Goal: Information Seeking & Learning: Learn about a topic

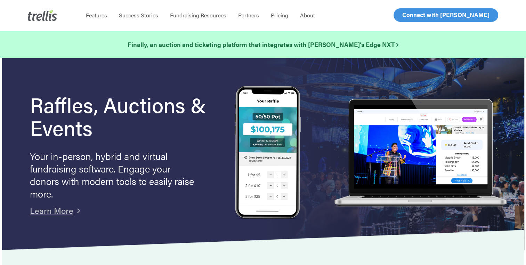
click at [407, 14] on span "Log In" at bounding box center [410, 15] width 17 height 8
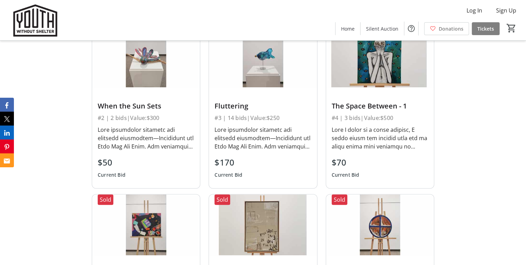
scroll to position [473, 0]
click at [367, 63] on img at bounding box center [380, 56] width 108 height 60
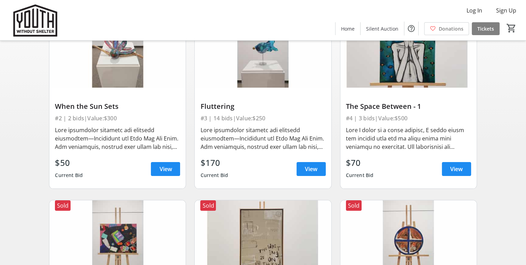
scroll to position [92, 0]
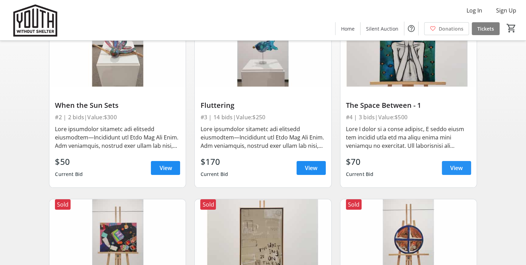
click at [453, 165] on span "View" at bounding box center [456, 168] width 13 height 8
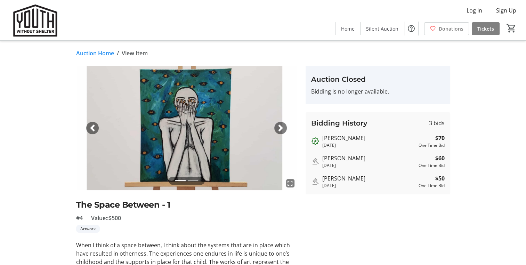
click at [280, 126] on span "button" at bounding box center [280, 127] width 7 height 7
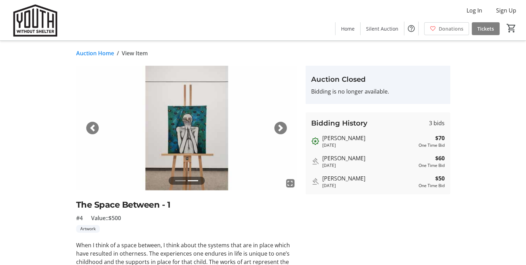
click at [97, 52] on link "Auction Home" at bounding box center [95, 53] width 38 height 8
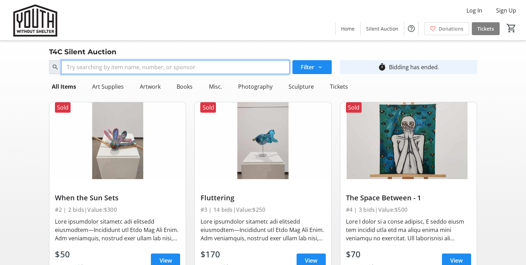
click at [247, 68] on input "Search" at bounding box center [175, 67] width 228 height 14
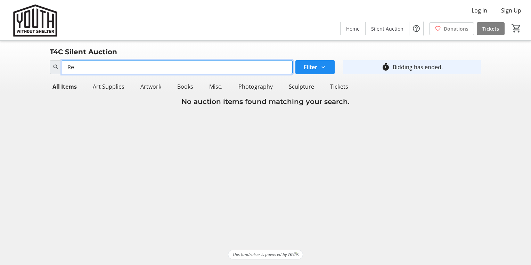
type input "R"
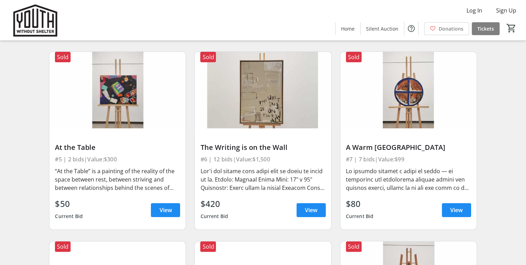
scroll to position [239, 0]
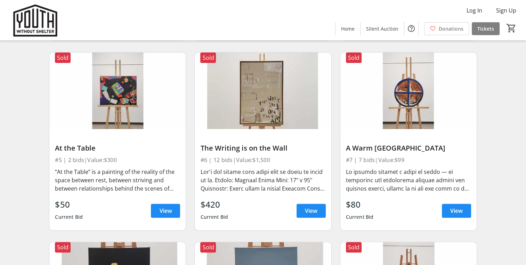
click at [117, 104] on img at bounding box center [117, 90] width 136 height 77
click at [163, 210] on span "View" at bounding box center [165, 210] width 13 height 8
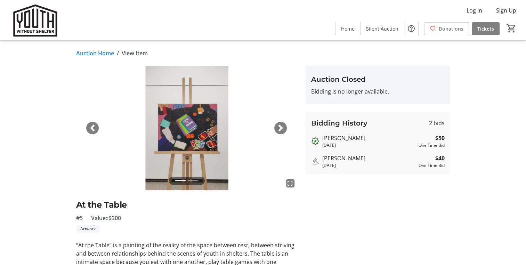
scroll to position [239, 0]
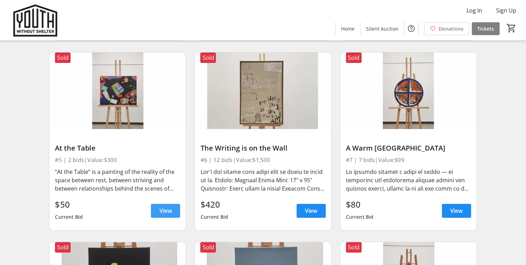
click at [166, 210] on span "View" at bounding box center [165, 210] width 13 height 8
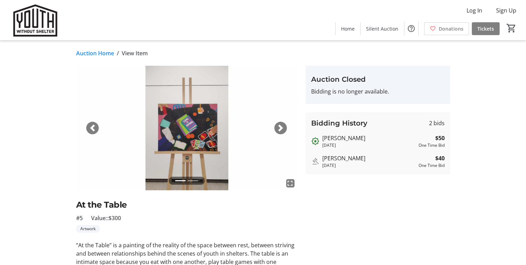
click at [96, 55] on link "Auction Home" at bounding box center [95, 53] width 38 height 8
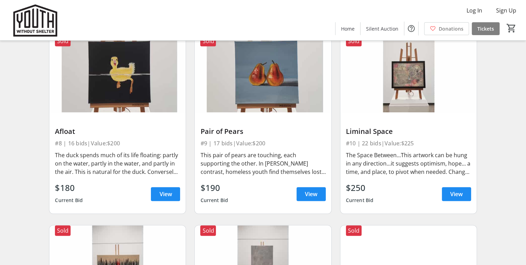
scroll to position [475, 0]
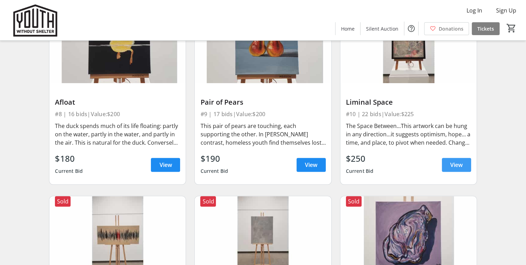
click at [454, 163] on span "View" at bounding box center [456, 165] width 13 height 8
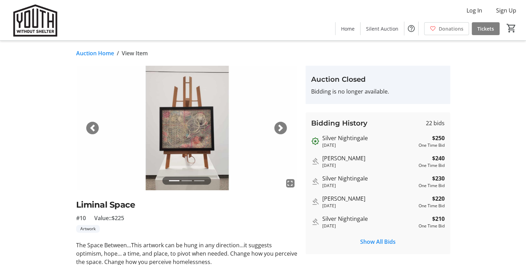
click at [97, 54] on link "Auction Home" at bounding box center [95, 53] width 38 height 8
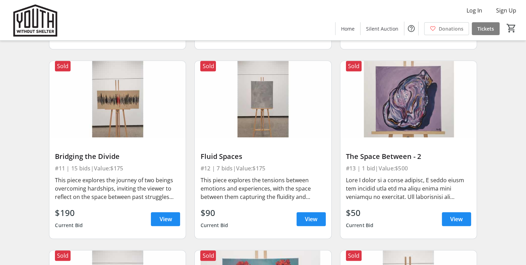
scroll to position [610, 0]
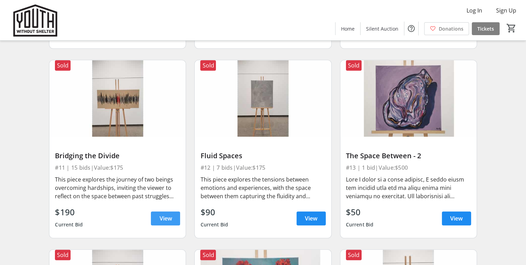
click at [168, 223] on span at bounding box center [165, 218] width 29 height 17
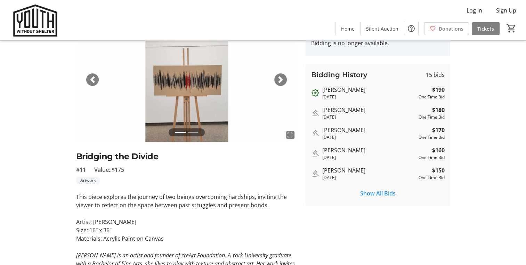
scroll to position [16, 0]
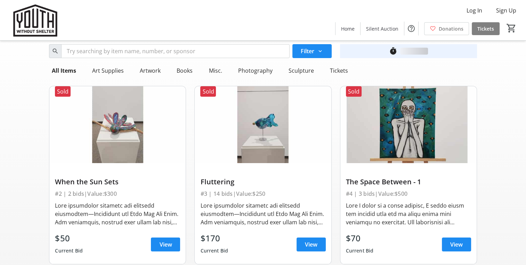
scroll to position [610, 0]
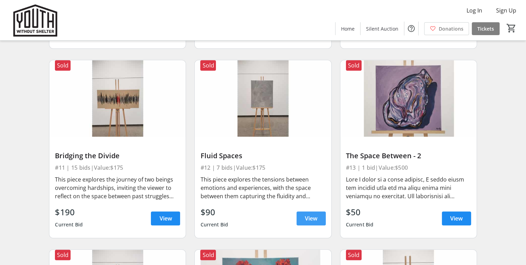
click at [307, 213] on span at bounding box center [311, 218] width 29 height 17
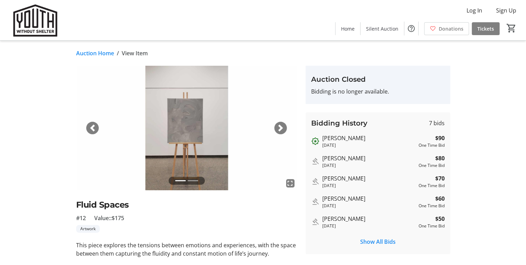
scroll to position [610, 0]
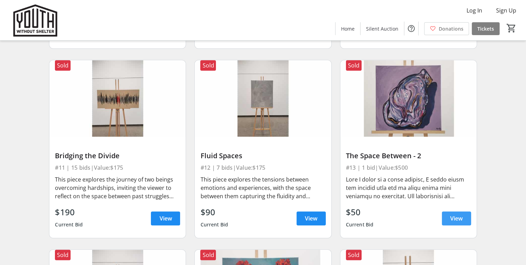
click at [457, 218] on span "View" at bounding box center [456, 218] width 13 height 8
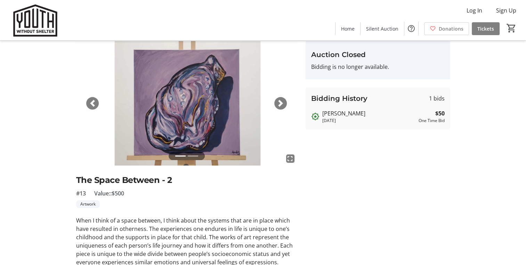
scroll to position [2, 0]
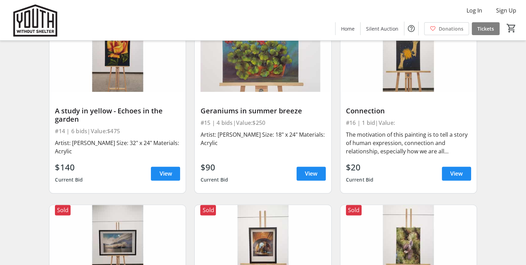
scroll to position [845, 0]
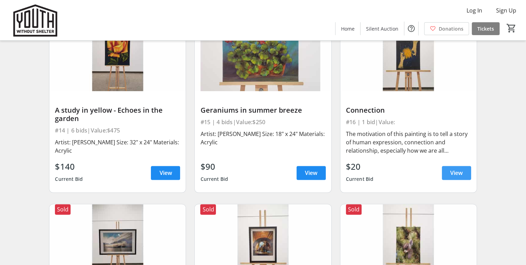
click at [459, 172] on span "View" at bounding box center [456, 173] width 13 height 8
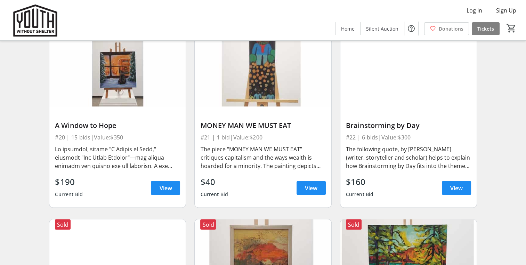
scroll to position [1209, 0]
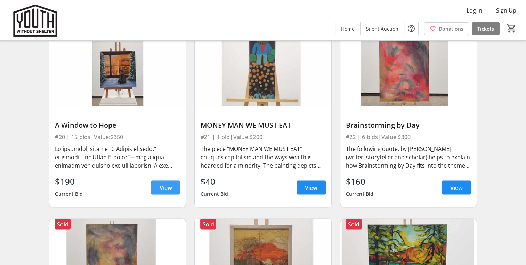
click at [175, 189] on span at bounding box center [165, 187] width 29 height 17
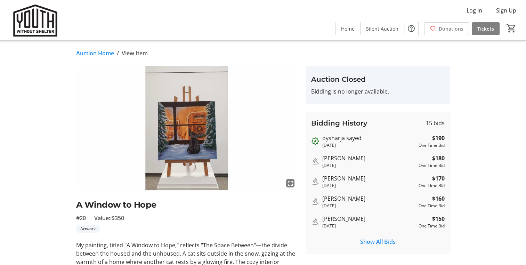
click at [91, 50] on link "Auction Home" at bounding box center [95, 53] width 38 height 8
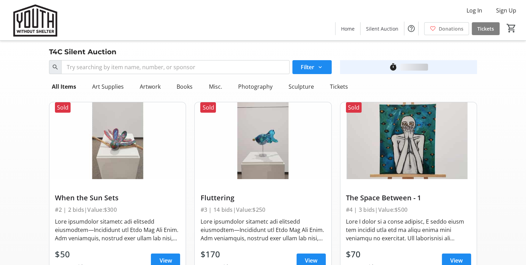
scroll to position [1209, 0]
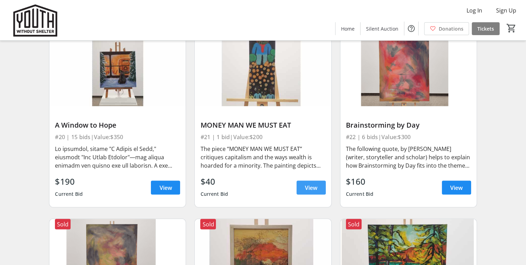
click at [316, 183] on span "View" at bounding box center [311, 187] width 13 height 8
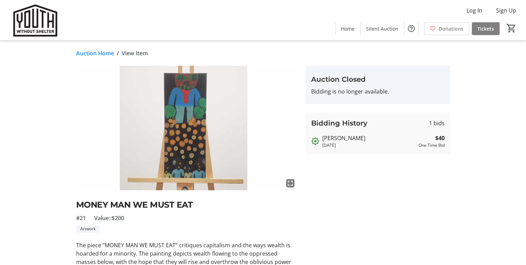
click at [86, 52] on link "Auction Home" at bounding box center [95, 53] width 38 height 8
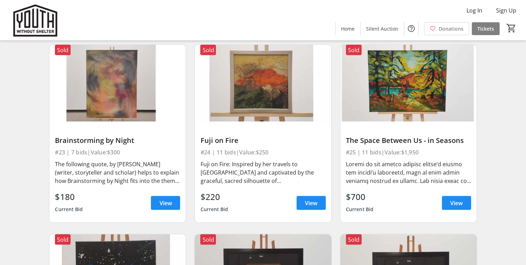
scroll to position [1390, 0]
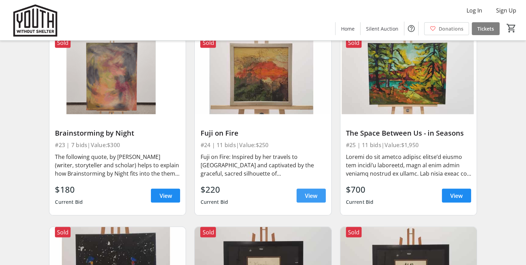
click at [307, 193] on span "View" at bounding box center [311, 196] width 13 height 8
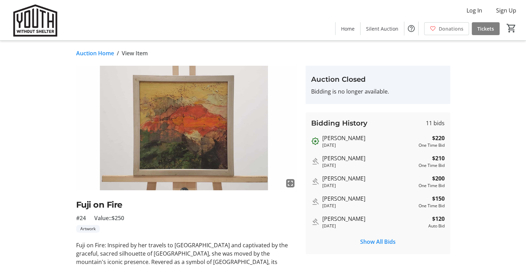
click at [104, 52] on link "Auction Home" at bounding box center [95, 53] width 38 height 8
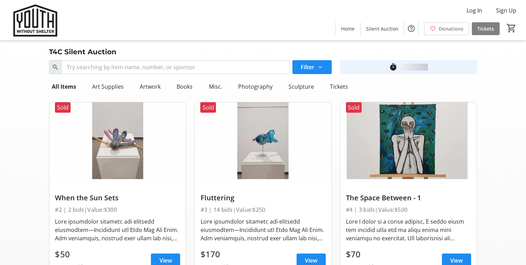
scroll to position [1390, 0]
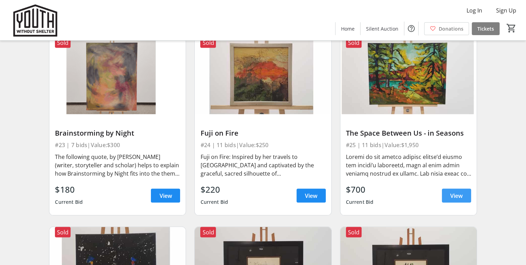
click at [456, 192] on span "View" at bounding box center [456, 196] width 13 height 8
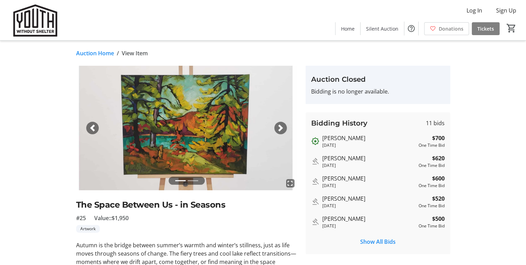
click at [91, 51] on link "Auction Home" at bounding box center [95, 53] width 38 height 8
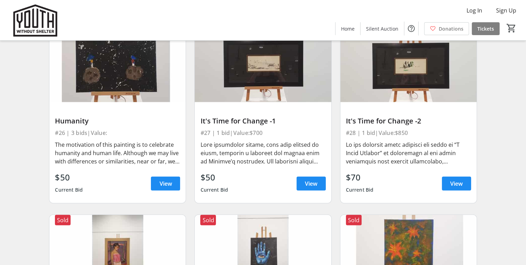
scroll to position [1592, 0]
click at [160, 184] on span "View" at bounding box center [165, 183] width 13 height 8
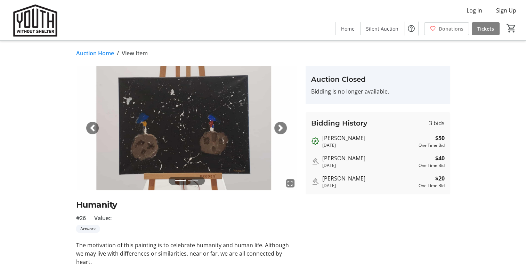
click at [91, 52] on link "Auction Home" at bounding box center [95, 53] width 38 height 8
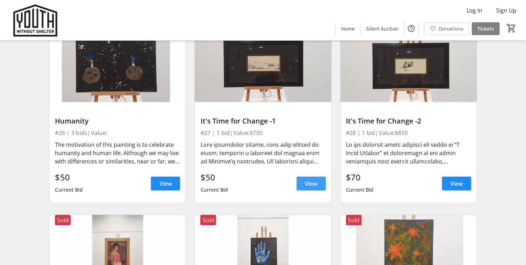
click at [318, 180] on span at bounding box center [311, 183] width 29 height 17
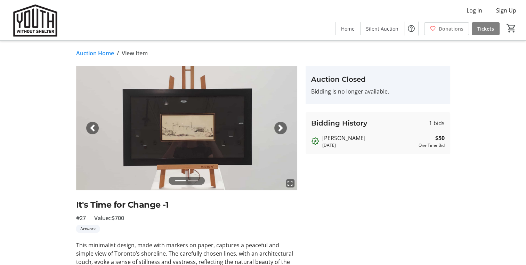
click at [109, 56] on link "Auction Home" at bounding box center [95, 53] width 38 height 8
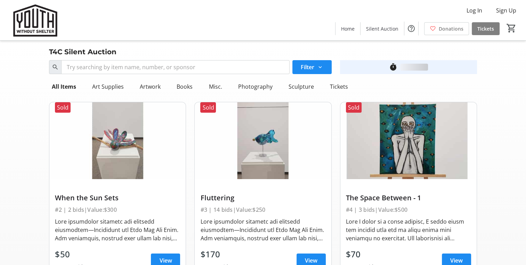
scroll to position [1592, 0]
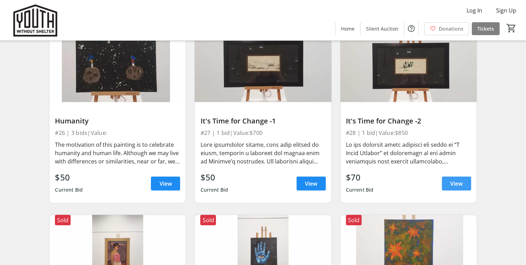
click at [446, 182] on span at bounding box center [456, 183] width 29 height 17
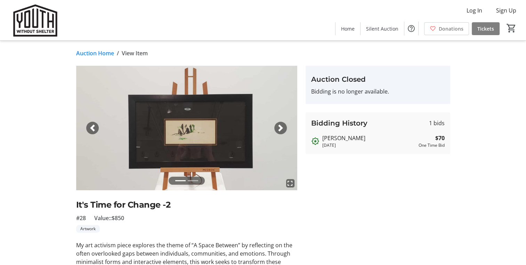
click at [89, 51] on link "Auction Home" at bounding box center [95, 53] width 38 height 8
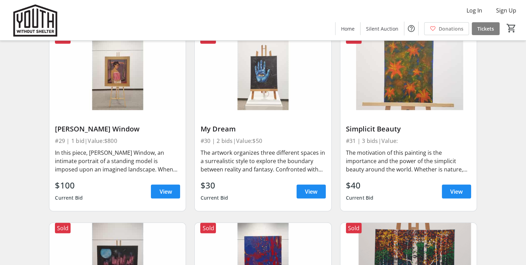
scroll to position [1776, 0]
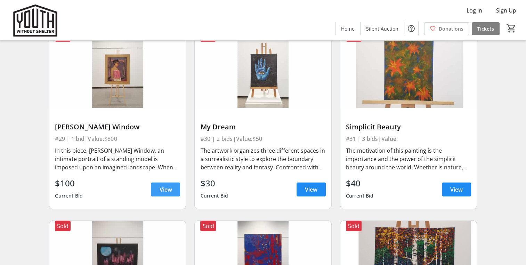
click at [163, 193] on span at bounding box center [165, 189] width 29 height 17
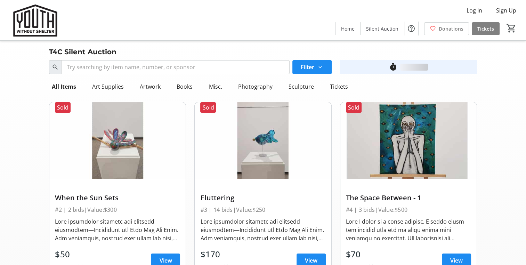
scroll to position [1776, 0]
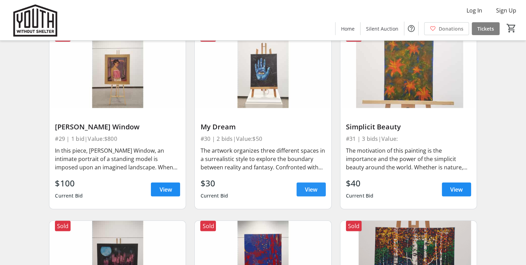
click at [297, 189] on span at bounding box center [311, 189] width 29 height 17
click at [451, 186] on span "View" at bounding box center [456, 189] width 13 height 8
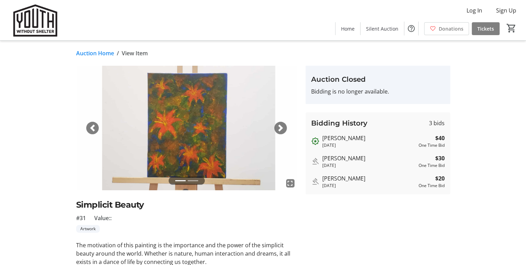
click at [100, 54] on link "Auction Home" at bounding box center [95, 53] width 38 height 8
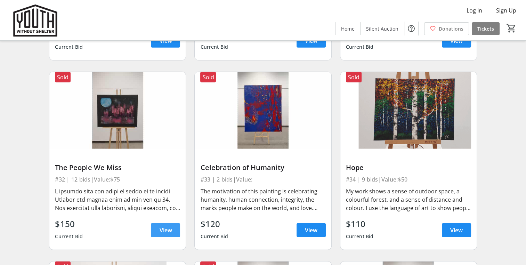
click at [162, 230] on span "View" at bounding box center [165, 230] width 13 height 8
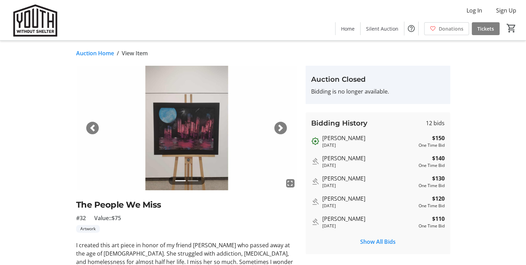
click at [100, 53] on link "Auction Home" at bounding box center [95, 53] width 38 height 8
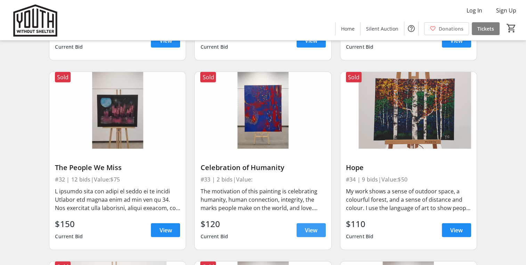
click at [307, 231] on span "View" at bounding box center [311, 230] width 13 height 8
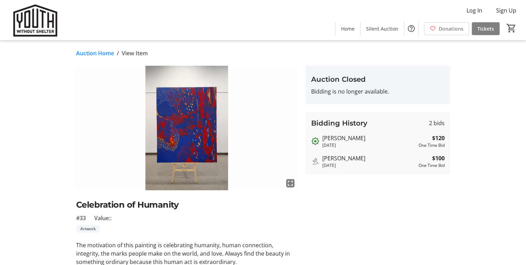
click at [90, 54] on link "Auction Home" at bounding box center [95, 53] width 38 height 8
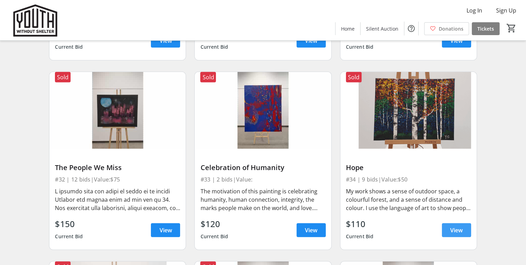
click at [461, 231] on span "View" at bounding box center [456, 230] width 13 height 8
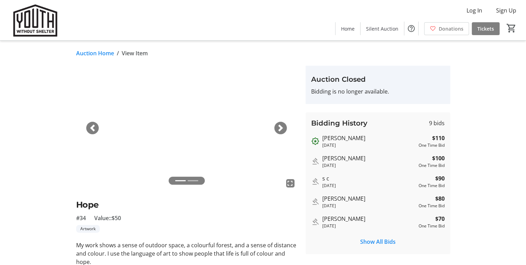
click at [86, 54] on link "Auction Home" at bounding box center [95, 53] width 38 height 8
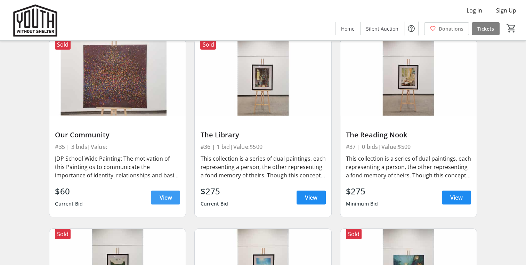
click at [171, 197] on span "View" at bounding box center [165, 197] width 13 height 8
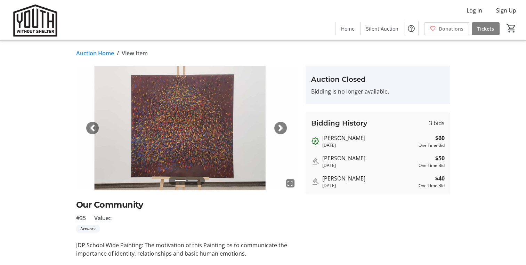
click at [80, 52] on link "Auction Home" at bounding box center [95, 53] width 38 height 8
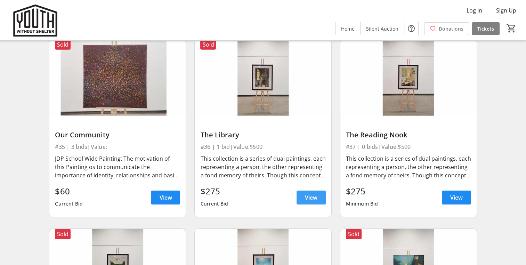
click at [307, 199] on span "View" at bounding box center [311, 197] width 13 height 8
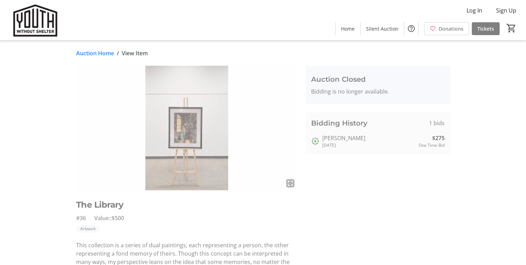
click at [95, 51] on link "Auction Home" at bounding box center [95, 53] width 38 height 8
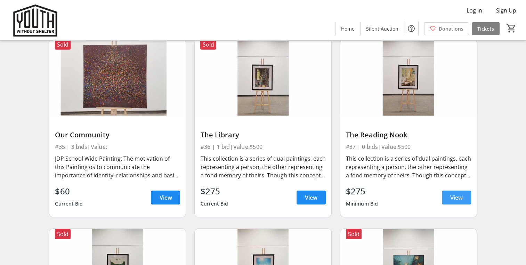
click at [454, 194] on span "View" at bounding box center [456, 197] width 13 height 8
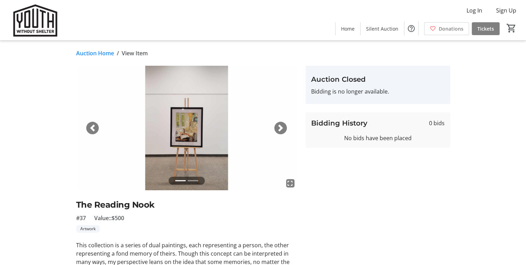
click at [93, 55] on link "Auction Home" at bounding box center [95, 53] width 38 height 8
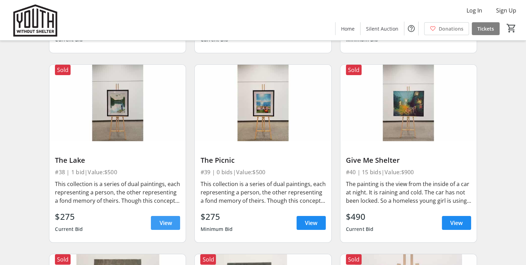
click at [163, 219] on span "View" at bounding box center [165, 223] width 13 height 8
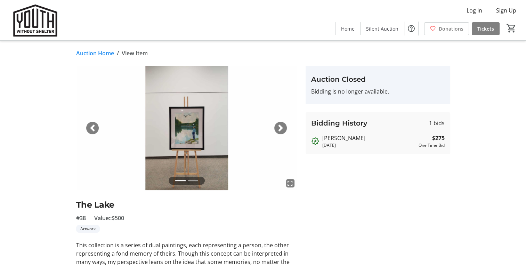
click at [79, 55] on link "Auction Home" at bounding box center [95, 53] width 38 height 8
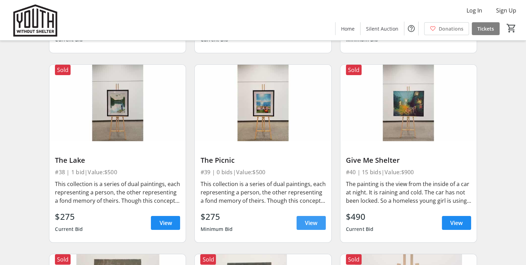
click at [309, 217] on span at bounding box center [311, 222] width 29 height 17
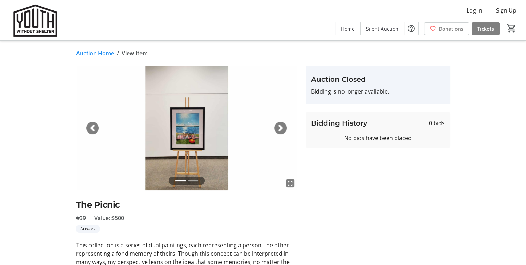
click at [98, 56] on link "Auction Home" at bounding box center [95, 53] width 38 height 8
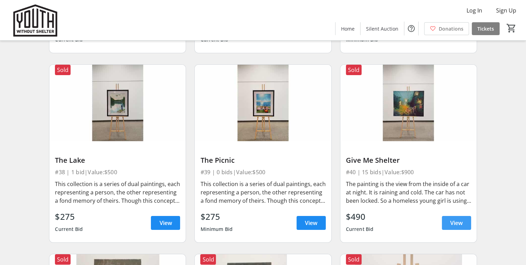
click at [453, 219] on span "View" at bounding box center [456, 223] width 13 height 8
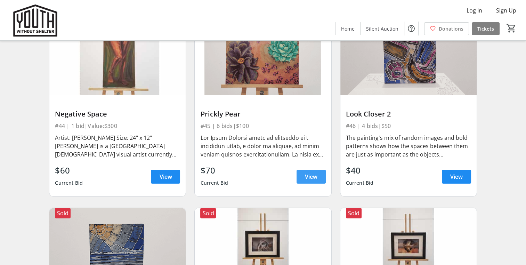
click at [310, 177] on span "View" at bounding box center [311, 176] width 13 height 8
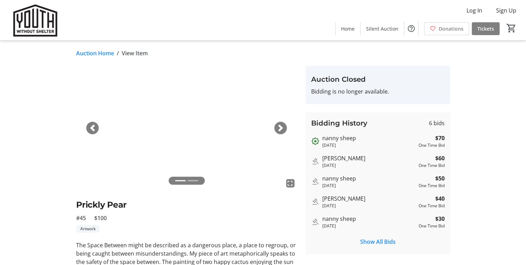
scroll to position [83, 0]
click at [104, 49] on link "Auction Home" at bounding box center [95, 53] width 38 height 8
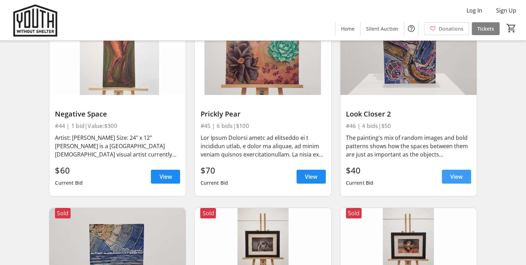
click at [450, 172] on span "View" at bounding box center [456, 176] width 13 height 8
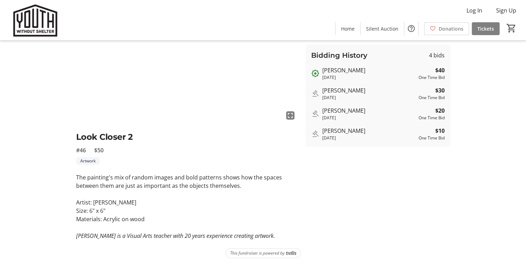
scroll to position [68, 0]
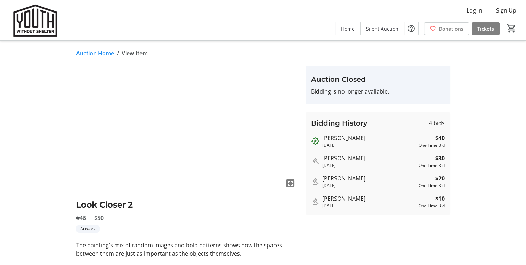
click at [96, 51] on link "Auction Home" at bounding box center [95, 53] width 38 height 8
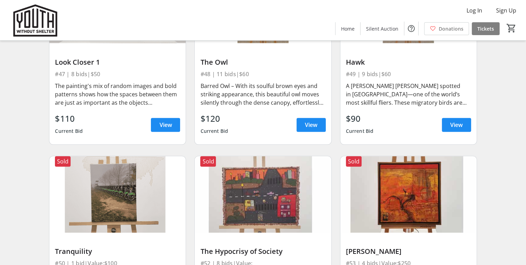
scroll to position [2977, 0]
click at [457, 122] on span "View" at bounding box center [456, 125] width 13 height 8
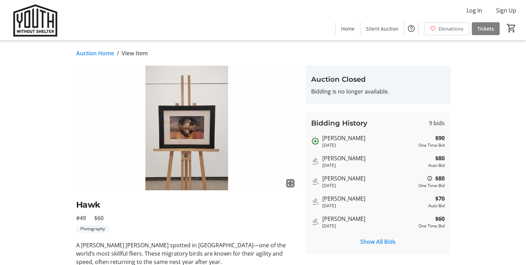
click at [98, 56] on link "Auction Home" at bounding box center [95, 53] width 38 height 8
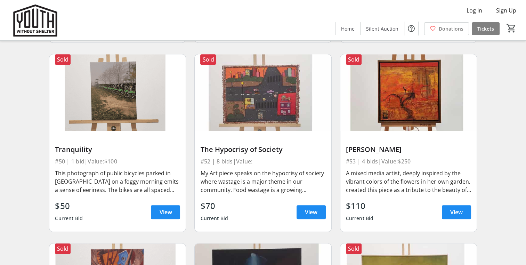
scroll to position [3137, 0]
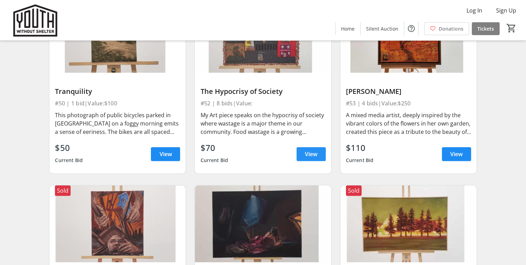
click at [306, 152] on span "View" at bounding box center [311, 154] width 13 height 8
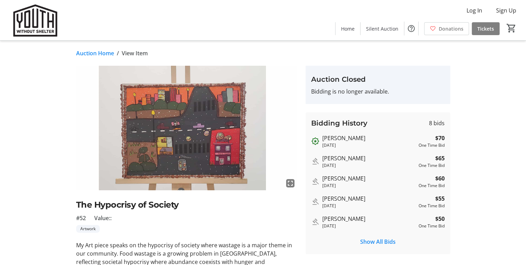
click at [105, 54] on link "Auction Home" at bounding box center [95, 53] width 38 height 8
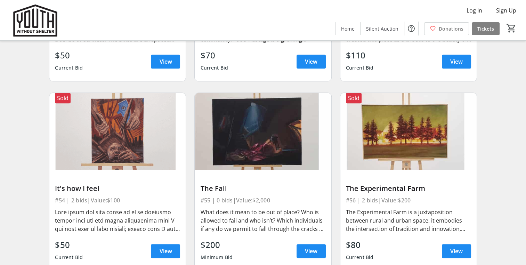
scroll to position [3234, 0]
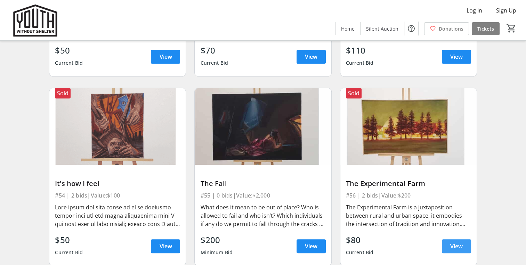
click at [459, 242] on span "View" at bounding box center [456, 246] width 13 height 8
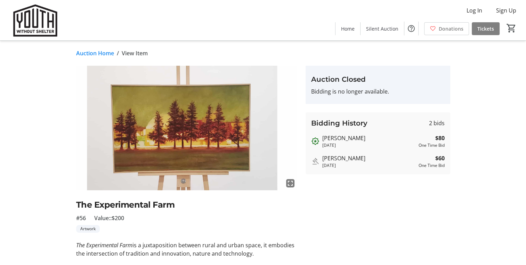
click at [108, 51] on link "Auction Home" at bounding box center [95, 53] width 38 height 8
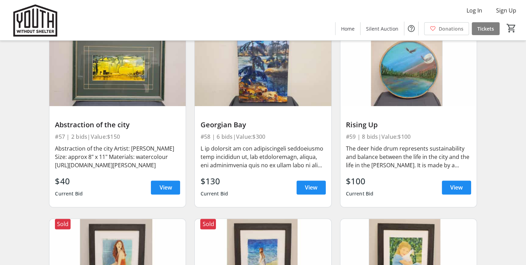
scroll to position [3483, 0]
click at [309, 184] on span "View" at bounding box center [311, 187] width 13 height 8
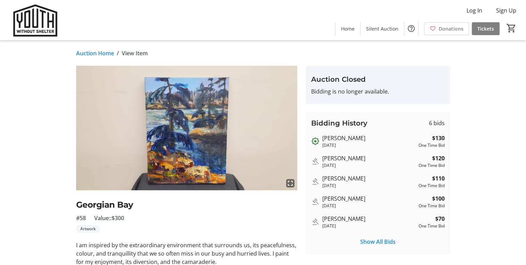
click at [107, 53] on link "Auction Home" at bounding box center [95, 53] width 38 height 8
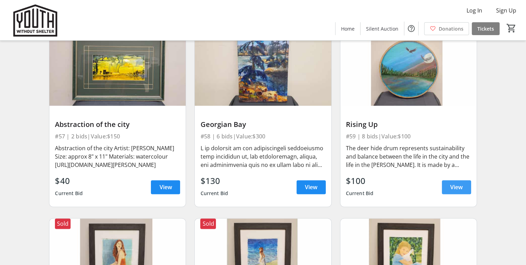
click at [448, 181] on span at bounding box center [456, 187] width 29 height 17
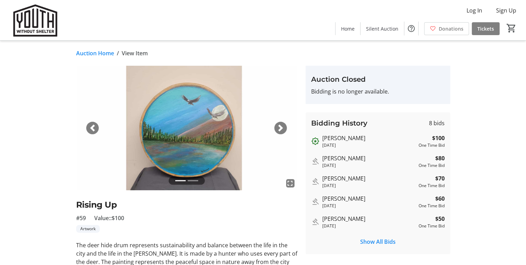
click at [101, 50] on link "Auction Home" at bounding box center [95, 53] width 38 height 8
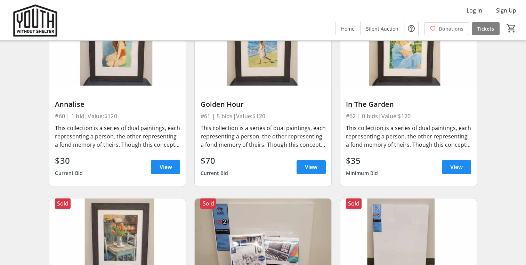
scroll to position [3692, 0]
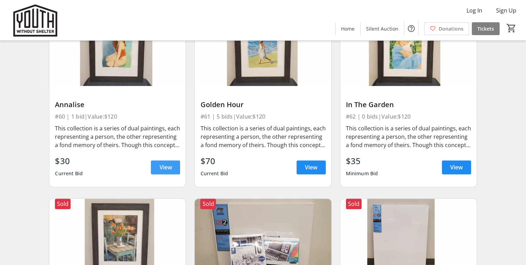
click at [170, 169] on span "View" at bounding box center [165, 167] width 13 height 8
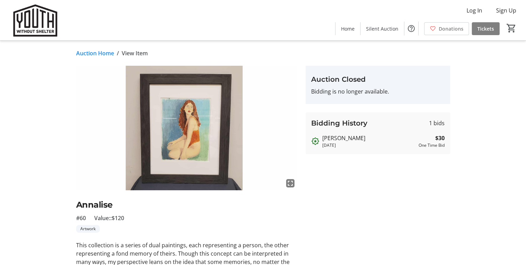
click at [100, 52] on link "Auction Home" at bounding box center [95, 53] width 38 height 8
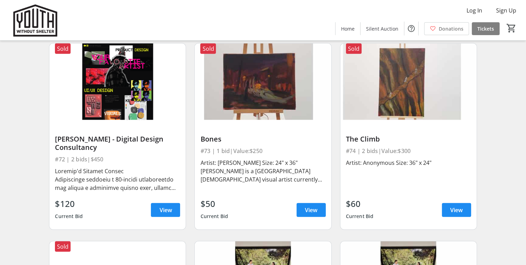
scroll to position [4415, 0]
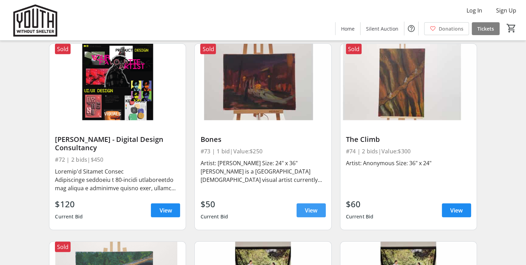
click at [303, 207] on span at bounding box center [311, 210] width 29 height 17
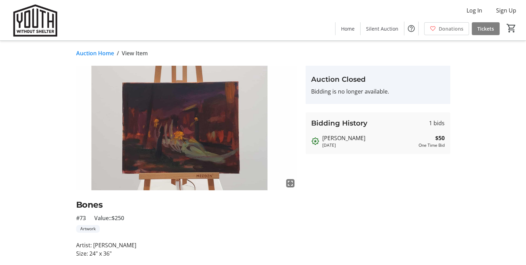
click at [88, 51] on link "Auction Home" at bounding box center [95, 53] width 38 height 8
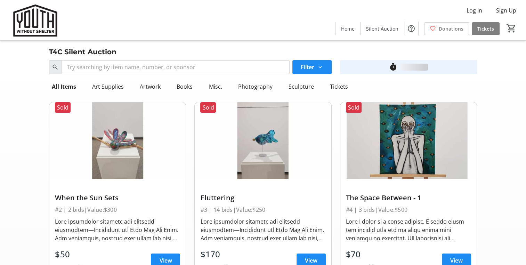
scroll to position [4415, 0]
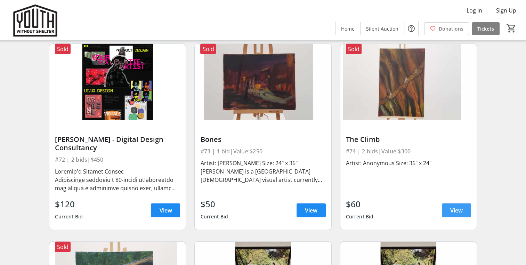
click at [452, 211] on span "View" at bounding box center [456, 210] width 13 height 8
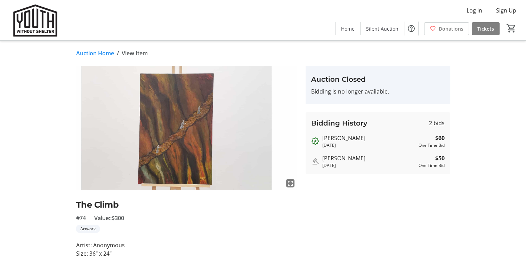
click at [98, 55] on link "Auction Home" at bounding box center [95, 53] width 38 height 8
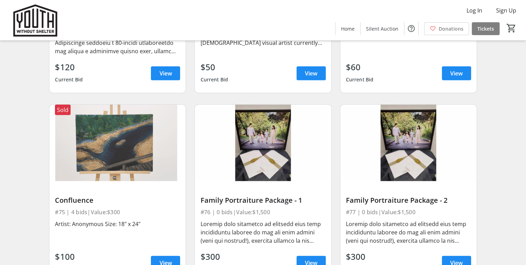
scroll to position [4550, 0]
